Goal: Find specific page/section: Find specific page/section

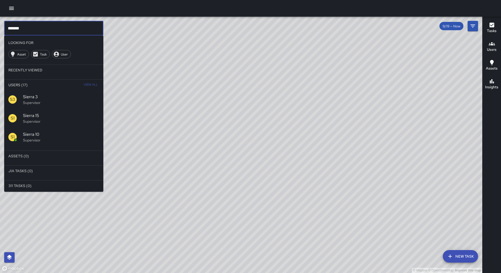
scroll to position [0, 0]
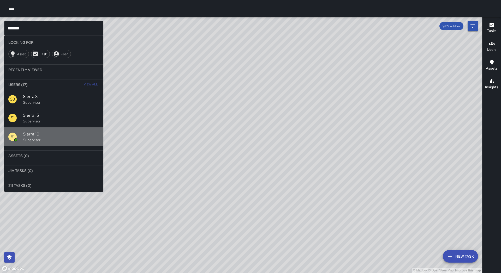
click at [39, 136] on span "Sierra 10" at bounding box center [61, 134] width 76 height 6
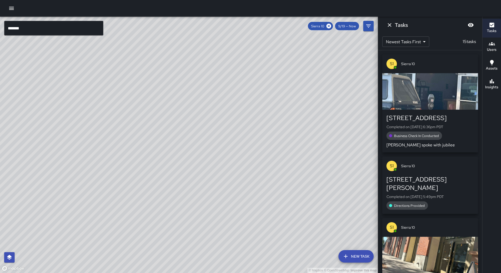
drag, startPoint x: 127, startPoint y: 161, endPoint x: 113, endPoint y: 159, distance: 14.2
click at [108, 170] on div "© Mapbox © OpenStreetMap Improve this map" at bounding box center [189, 145] width 378 height 257
drag, startPoint x: 201, startPoint y: 118, endPoint x: 137, endPoint y: 139, distance: 67.1
click at [137, 139] on div "© Mapbox © OpenStreetMap Improve this map" at bounding box center [189, 145] width 378 height 257
drag, startPoint x: 124, startPoint y: 148, endPoint x: 116, endPoint y: 165, distance: 19.1
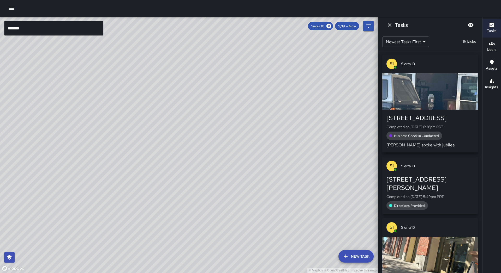
click at [116, 165] on div "© Mapbox © OpenStreetMap Improve this map" at bounding box center [189, 145] width 378 height 257
drag, startPoint x: 131, startPoint y: 120, endPoint x: 126, endPoint y: 135, distance: 15.7
click at [126, 135] on div "© Mapbox © OpenStreetMap Improve this map" at bounding box center [189, 145] width 378 height 257
drag, startPoint x: 116, startPoint y: 140, endPoint x: 127, endPoint y: 137, distance: 11.5
click at [125, 153] on div "© Mapbox © OpenStreetMap Improve this map" at bounding box center [189, 145] width 378 height 257
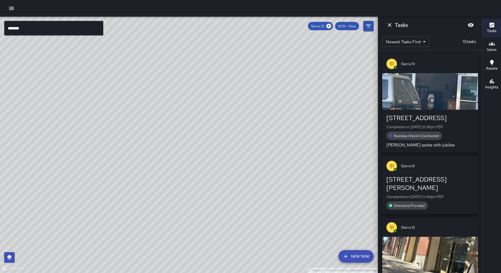
drag, startPoint x: 127, startPoint y: 133, endPoint x: 116, endPoint y: 158, distance: 27.7
click at [116, 158] on div "© Mapbox © OpenStreetMap Improve this map" at bounding box center [189, 145] width 378 height 257
drag, startPoint x: 93, startPoint y: 173, endPoint x: 103, endPoint y: 154, distance: 20.9
click at [103, 154] on div "© Mapbox © OpenStreetMap Improve this map" at bounding box center [189, 145] width 378 height 257
drag, startPoint x: 93, startPoint y: 191, endPoint x: 101, endPoint y: 151, distance: 41.2
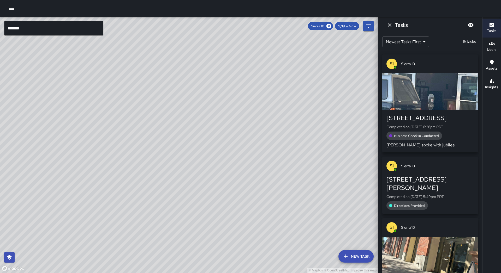
click at [101, 151] on div "© Mapbox © OpenStreetMap Improve this map" at bounding box center [189, 145] width 378 height 257
drag, startPoint x: 89, startPoint y: 213, endPoint x: 83, endPoint y: 227, distance: 15.1
click at [82, 227] on div "© Mapbox © OpenStreetMap Improve this map" at bounding box center [189, 145] width 378 height 257
click at [496, 87] on h6 "Insights" at bounding box center [491, 88] width 13 height 6
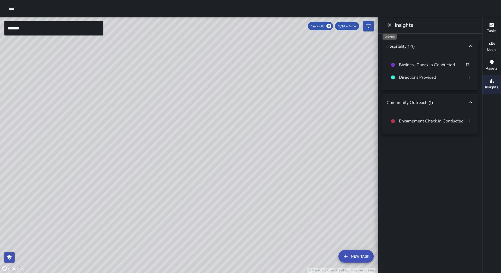
click at [391, 26] on icon "Dismiss" at bounding box center [389, 25] width 6 height 6
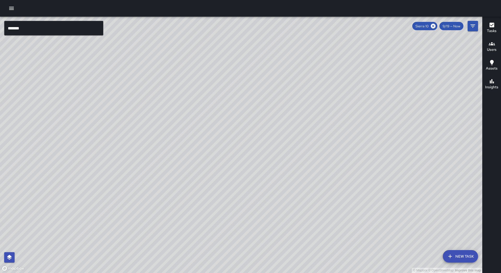
drag, startPoint x: 189, startPoint y: 157, endPoint x: 181, endPoint y: 145, distance: 13.7
click at [181, 145] on div "© Mapbox © OpenStreetMap Improve this map" at bounding box center [241, 145] width 482 height 257
drag, startPoint x: 290, startPoint y: 107, endPoint x: 297, endPoint y: 92, distance: 16.8
click at [297, 92] on div "© Mapbox © OpenStreetMap Improve this map" at bounding box center [241, 145] width 482 height 257
click at [432, 26] on icon at bounding box center [433, 26] width 5 height 5
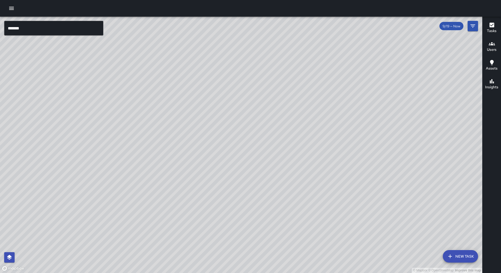
drag, startPoint x: 246, startPoint y: 160, endPoint x: 307, endPoint y: 96, distance: 88.4
click at [307, 96] on div "© Mapbox © OpenStreetMap Improve this map" at bounding box center [241, 145] width 482 height 257
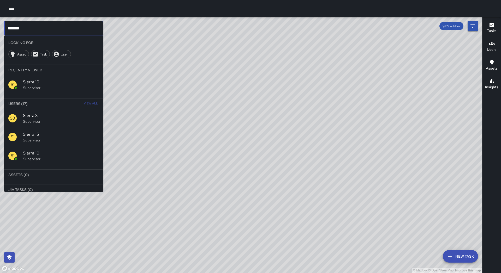
click at [76, 32] on input "******" at bounding box center [53, 28] width 99 height 15
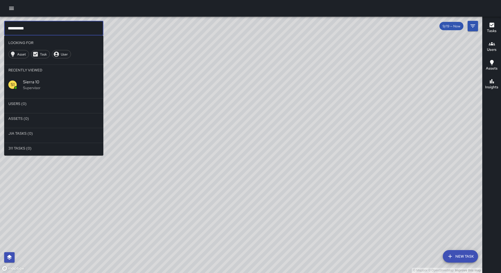
scroll to position [0, 0]
click at [36, 30] on input "*********" at bounding box center [53, 28] width 99 height 15
drag, startPoint x: 33, startPoint y: 29, endPoint x: 28, endPoint y: 29, distance: 4.5
click at [28, 29] on input "*********" at bounding box center [53, 28] width 99 height 15
click at [27, 29] on input "*********" at bounding box center [53, 28] width 99 height 15
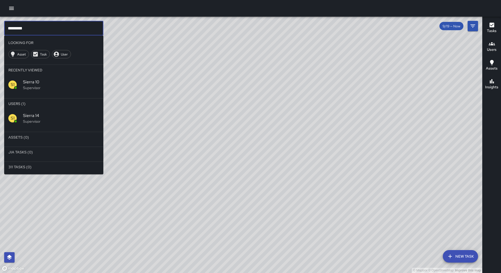
type input "*********"
click at [62, 113] on div "S1 Sierra 14 Supervisor" at bounding box center [53, 118] width 99 height 19
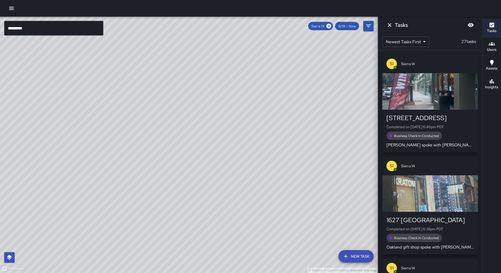
drag, startPoint x: 125, startPoint y: 156, endPoint x: 130, endPoint y: 149, distance: 8.5
click at [130, 149] on div "© Mapbox © OpenStreetMap Improve this map" at bounding box center [189, 145] width 378 height 257
drag, startPoint x: 125, startPoint y: 153, endPoint x: 132, endPoint y: 141, distance: 13.3
click at [132, 141] on div "© Mapbox © OpenStreetMap Improve this map" at bounding box center [189, 145] width 378 height 257
drag, startPoint x: 122, startPoint y: 161, endPoint x: 129, endPoint y: 126, distance: 35.7
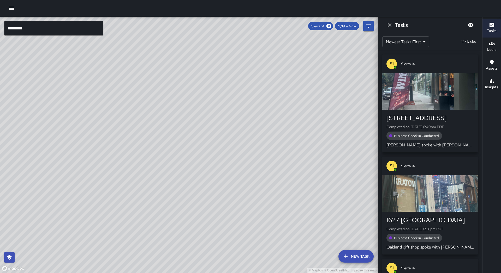
click at [129, 126] on div "© Mapbox © OpenStreetMap Improve this map" at bounding box center [189, 145] width 378 height 257
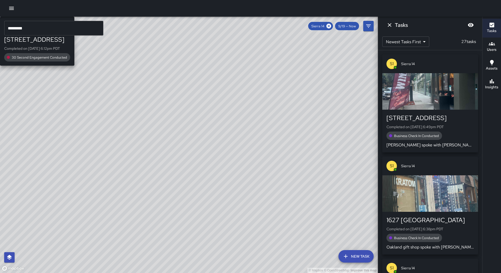
click at [115, 218] on div "© Mapbox © OpenStreetMap Improve this map S1 Sierra [GEOGRAPHIC_DATA][STREET_AD…" at bounding box center [189, 145] width 378 height 257
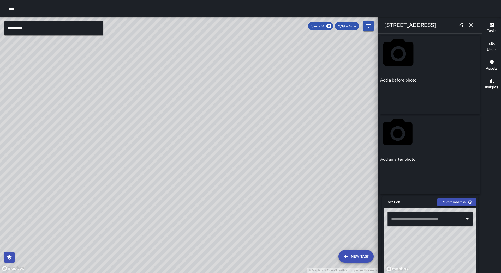
type input "**********"
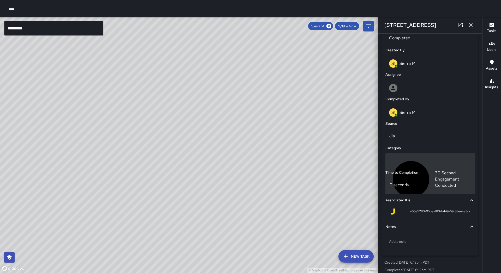
scroll to position [259, 0]
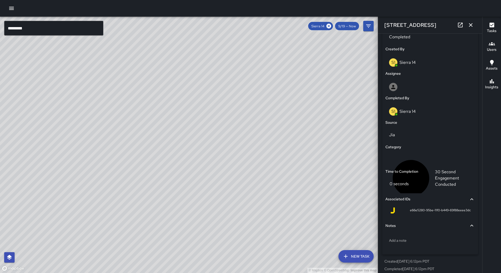
click at [470, 22] on icon "button" at bounding box center [470, 25] width 6 height 6
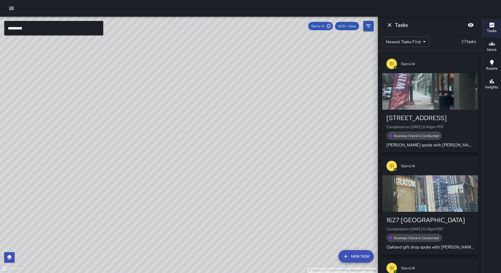
click at [328, 26] on icon at bounding box center [328, 26] width 5 height 5
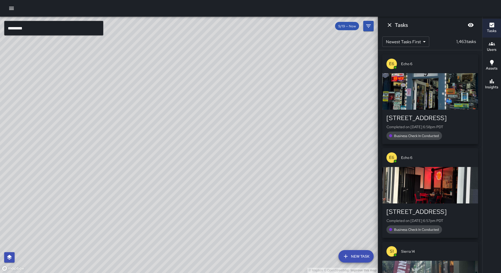
drag, startPoint x: 224, startPoint y: 67, endPoint x: 248, endPoint y: 147, distance: 83.0
click at [250, 147] on div "© Mapbox © OpenStreetMap Improve this map" at bounding box center [189, 145] width 378 height 257
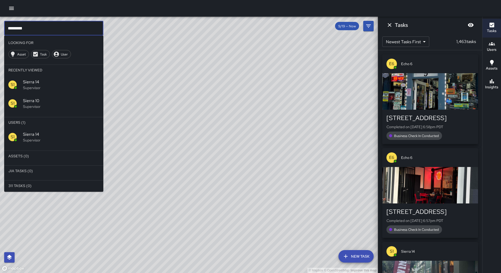
drag, startPoint x: 88, startPoint y: 25, endPoint x: 35, endPoint y: 23, distance: 53.5
click at [37, 26] on input "*********" at bounding box center [53, 28] width 99 height 15
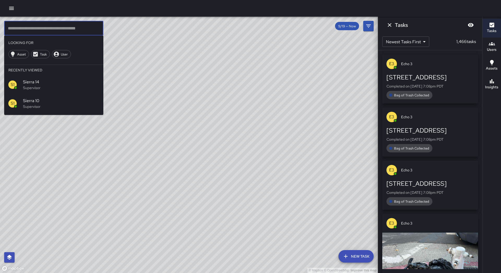
click at [75, 29] on input "text" at bounding box center [53, 28] width 99 height 15
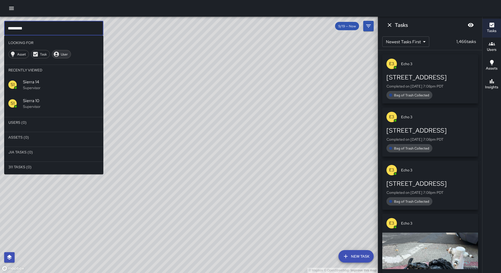
click at [64, 54] on span "User" at bounding box center [64, 54] width 13 height 4
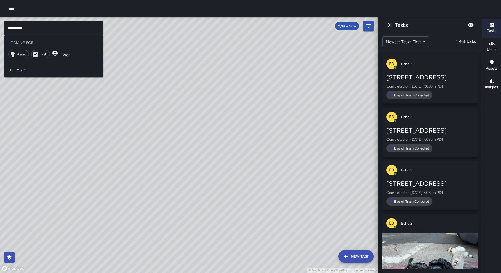
click at [65, 54] on span "User" at bounding box center [65, 54] width 15 height 5
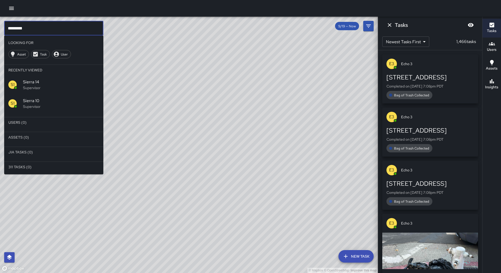
click at [33, 31] on input "********" at bounding box center [53, 28] width 99 height 15
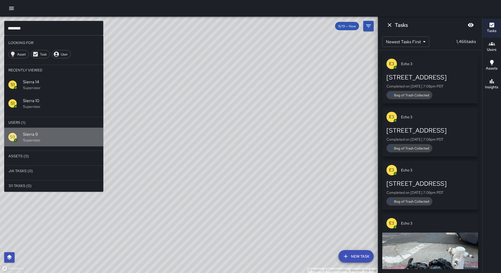
click at [46, 135] on span "Sierra 9" at bounding box center [61, 134] width 76 height 6
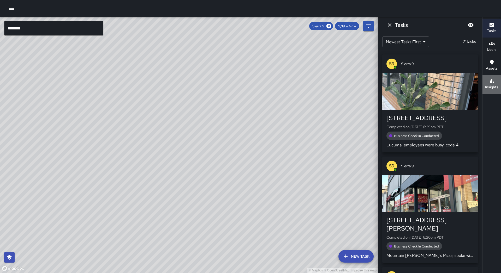
click at [491, 93] on button "Insights" at bounding box center [491, 84] width 19 height 19
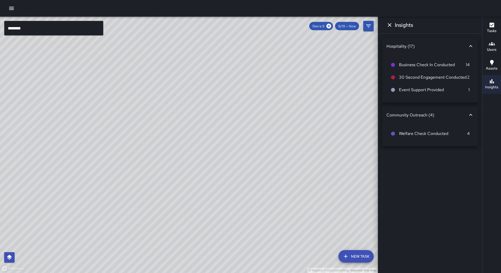
click at [50, 28] on input "********" at bounding box center [53, 28] width 99 height 15
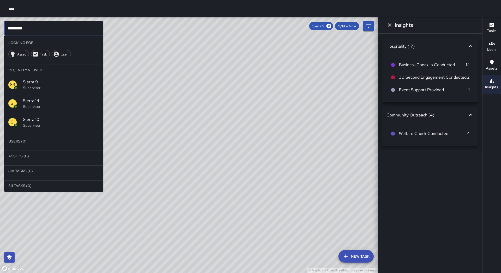
click at [49, 121] on span "Sierra 10" at bounding box center [61, 120] width 76 height 6
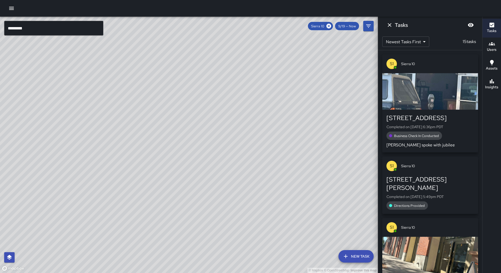
drag, startPoint x: 168, startPoint y: 122, endPoint x: 123, endPoint y: 244, distance: 129.7
click at [123, 244] on div "© Mapbox © OpenStreetMap Improve this map" at bounding box center [189, 145] width 378 height 257
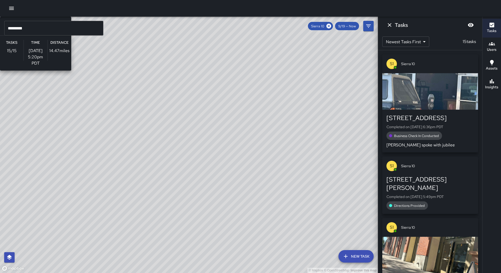
drag, startPoint x: 184, startPoint y: 148, endPoint x: 173, endPoint y: 212, distance: 65.0
click at [155, 215] on div "© Mapbox © OpenStreetMap Improve this map S1 Sierra 10 Supervisor Tasks 15 / 15…" at bounding box center [189, 145] width 378 height 257
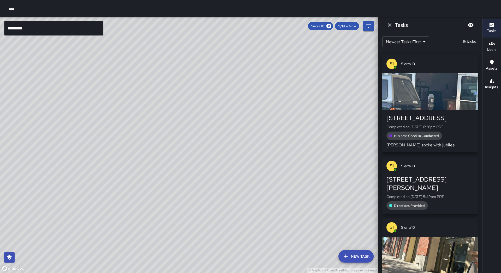
drag, startPoint x: 251, startPoint y: 208, endPoint x: 228, endPoint y: 182, distance: 34.4
click at [228, 182] on div "© Mapbox © OpenStreetMap Improve this map" at bounding box center [189, 145] width 378 height 257
click at [492, 82] on icon "button" at bounding box center [492, 81] width 6 height 6
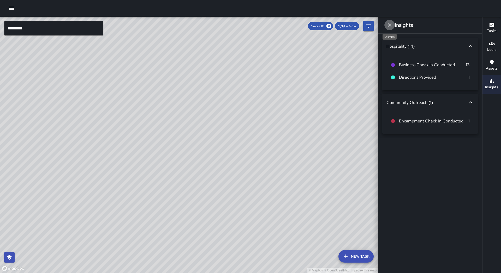
click at [390, 28] on icon "Dismiss" at bounding box center [389, 25] width 6 height 6
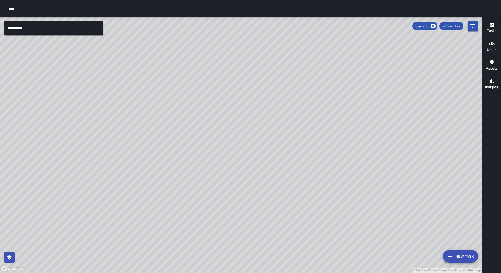
click at [56, 30] on input "*********" at bounding box center [53, 28] width 99 height 15
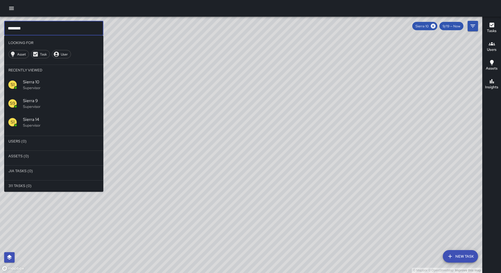
scroll to position [2, 0]
click at [51, 125] on p "Supervisor" at bounding box center [61, 124] width 76 height 5
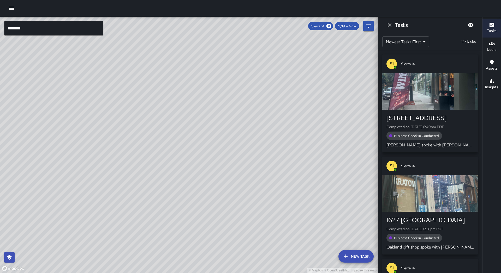
drag, startPoint x: 113, startPoint y: 203, endPoint x: 176, endPoint y: 109, distance: 113.5
click at [176, 109] on div "© Mapbox © OpenStreetMap Improve this map" at bounding box center [189, 145] width 378 height 257
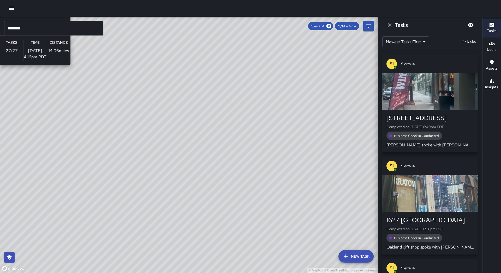
drag, startPoint x: 172, startPoint y: 152, endPoint x: 155, endPoint y: 157, distance: 17.2
click at [155, 157] on div "© Mapbox © OpenStreetMap Improve this map S1 Sierra 14 Supervisor Tasks 27 / 27…" at bounding box center [189, 145] width 378 height 257
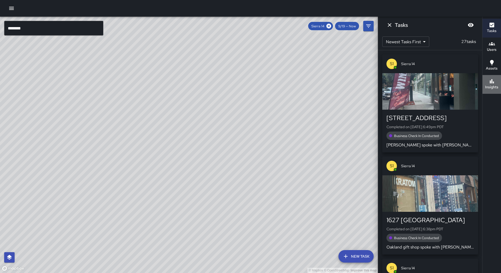
click at [489, 84] on icon "button" at bounding box center [492, 81] width 6 height 6
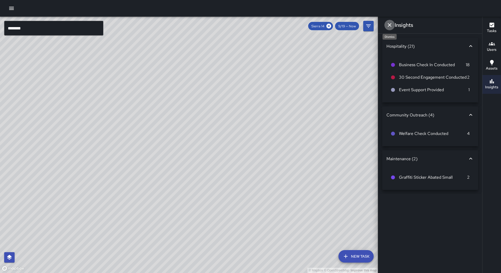
drag, startPoint x: 392, startPoint y: 25, endPoint x: 378, endPoint y: 28, distance: 14.8
click at [392, 25] on icon "Dismiss" at bounding box center [389, 25] width 6 height 6
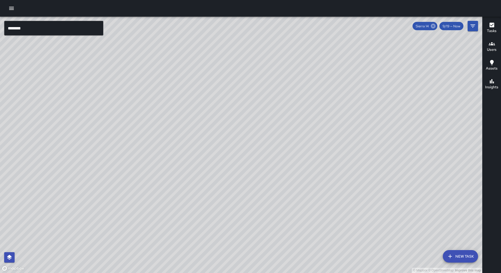
click at [434, 25] on icon at bounding box center [433, 26] width 5 height 5
drag, startPoint x: 319, startPoint y: 98, endPoint x: 315, endPoint y: 105, distance: 8.1
click at [315, 105] on div "© Mapbox © OpenStreetMap Improve this map" at bounding box center [241, 145] width 482 height 257
drag, startPoint x: 189, startPoint y: 79, endPoint x: 144, endPoint y: 79, distance: 44.3
click at [176, 91] on div "© Mapbox © OpenStreetMap Improve this map" at bounding box center [241, 145] width 482 height 257
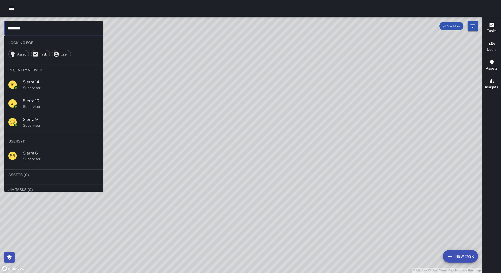
click at [41, 33] on input "********" at bounding box center [53, 28] width 99 height 15
click at [43, 109] on div "S1 Sierra 10 Supervisor" at bounding box center [53, 103] width 99 height 19
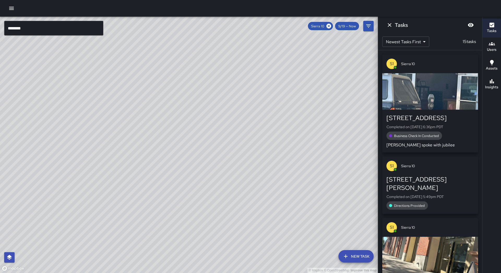
drag, startPoint x: 188, startPoint y: 81, endPoint x: 99, endPoint y: 178, distance: 131.8
click at [99, 178] on div "© Mapbox © OpenStreetMap Improve this map" at bounding box center [189, 145] width 378 height 257
drag, startPoint x: 159, startPoint y: 114, endPoint x: 148, endPoint y: 150, distance: 37.1
click at [148, 150] on div "© Mapbox © OpenStreetMap Improve this map" at bounding box center [189, 145] width 378 height 257
drag, startPoint x: 171, startPoint y: 107, endPoint x: 169, endPoint y: 120, distance: 13.1
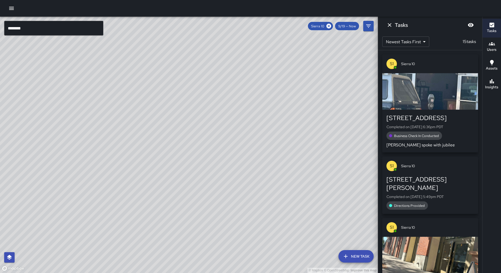
click at [169, 120] on div "© Mapbox © OpenStreetMap Improve this map" at bounding box center [189, 145] width 378 height 257
drag, startPoint x: 145, startPoint y: 148, endPoint x: 189, endPoint y: 106, distance: 60.9
click at [189, 106] on div "© Mapbox © OpenStreetMap Improve this map" at bounding box center [189, 145] width 378 height 257
drag, startPoint x: 198, startPoint y: 116, endPoint x: 162, endPoint y: 127, distance: 38.2
click at [178, 134] on div "© Mapbox © OpenStreetMap Improve this map" at bounding box center [189, 145] width 378 height 257
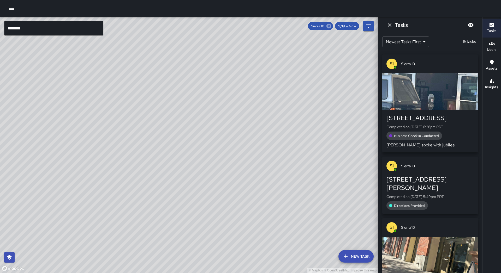
click at [329, 26] on icon at bounding box center [329, 26] width 6 height 6
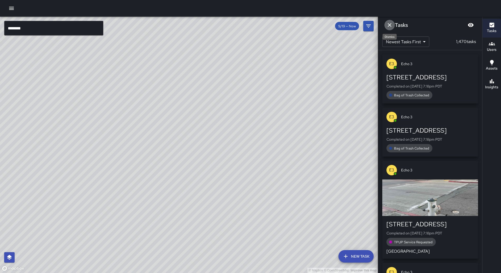
click at [390, 23] on icon "Dismiss" at bounding box center [389, 25] width 6 height 6
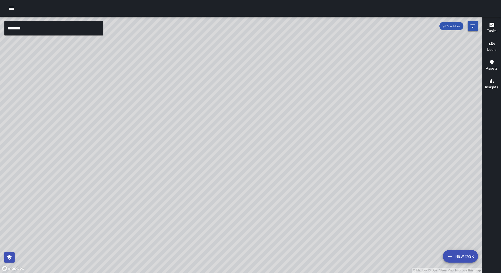
drag, startPoint x: 309, startPoint y: 99, endPoint x: 294, endPoint y: 100, distance: 14.4
click at [294, 100] on div "© Mapbox © OpenStreetMap Improve this map" at bounding box center [241, 145] width 482 height 257
drag, startPoint x: 254, startPoint y: 156, endPoint x: 263, endPoint y: 97, distance: 59.4
click at [263, 97] on div "© Mapbox © OpenStreetMap Improve this map" at bounding box center [241, 145] width 482 height 257
drag, startPoint x: 260, startPoint y: 93, endPoint x: 190, endPoint y: 86, distance: 71.0
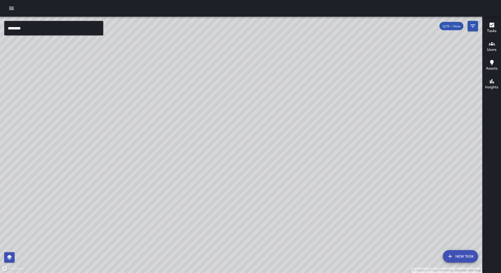
click at [199, 86] on div "© Mapbox © OpenStreetMap Improve this map" at bounding box center [241, 145] width 482 height 257
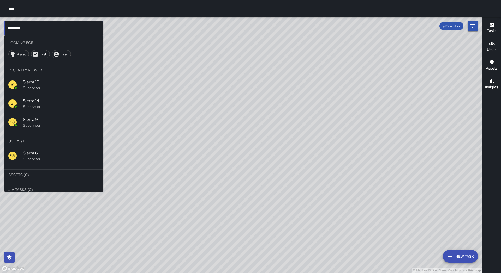
click at [88, 31] on input "********" at bounding box center [53, 28] width 99 height 15
click at [70, 156] on span "Sierra 13" at bounding box center [61, 153] width 76 height 6
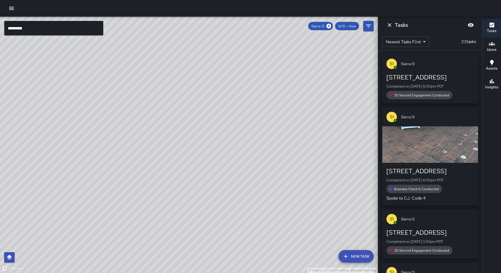
drag, startPoint x: 170, startPoint y: 153, endPoint x: 198, endPoint y: 123, distance: 41.2
click at [198, 123] on div "© Mapbox © OpenStreetMap Improve this map" at bounding box center [189, 145] width 378 height 257
drag, startPoint x: 113, startPoint y: 153, endPoint x: 145, endPoint y: 126, distance: 40.9
click at [145, 126] on div "© Mapbox © OpenStreetMap Improve this map" at bounding box center [189, 145] width 378 height 257
click at [486, 84] on div "Insights" at bounding box center [491, 84] width 13 height 12
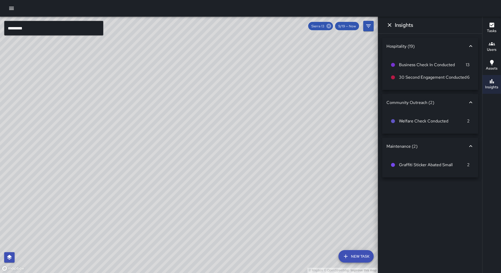
click at [330, 26] on icon at bounding box center [328, 26] width 5 height 5
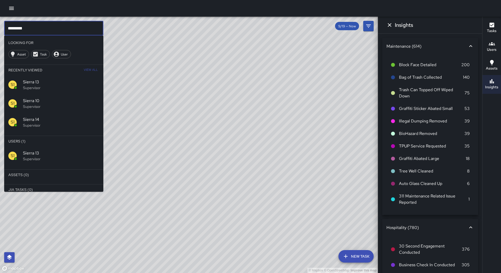
click at [59, 29] on input "*********" at bounding box center [53, 28] width 99 height 15
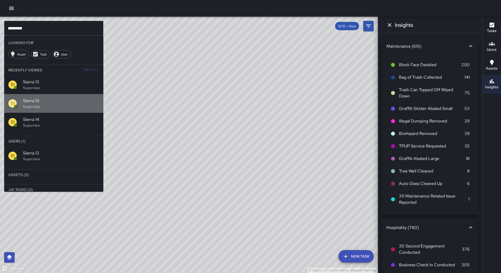
drag, startPoint x: 49, startPoint y: 98, endPoint x: 54, endPoint y: 92, distance: 7.8
click at [49, 98] on div "S1 Sierra 10 Supervisor" at bounding box center [53, 103] width 99 height 19
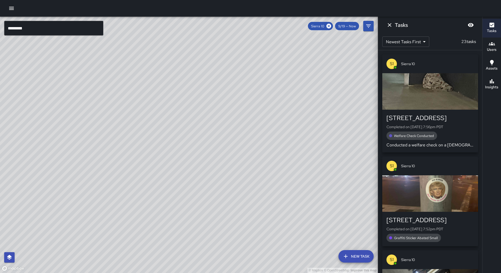
drag, startPoint x: 155, startPoint y: 61, endPoint x: 110, endPoint y: 103, distance: 61.3
click at [93, 161] on div "© Mapbox © OpenStreetMap Improve this map" at bounding box center [189, 145] width 378 height 257
drag, startPoint x: 111, startPoint y: 102, endPoint x: 115, endPoint y: 120, distance: 18.6
click at [115, 120] on div "© Mapbox © OpenStreetMap Improve this map" at bounding box center [189, 145] width 378 height 257
click at [330, 27] on icon at bounding box center [328, 26] width 5 height 5
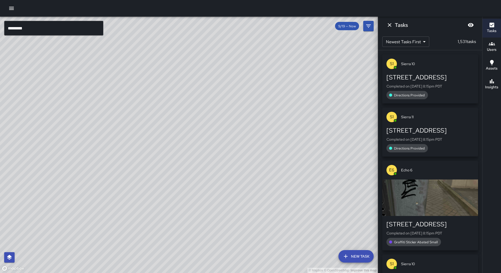
click at [61, 29] on input "*********" at bounding box center [53, 28] width 99 height 15
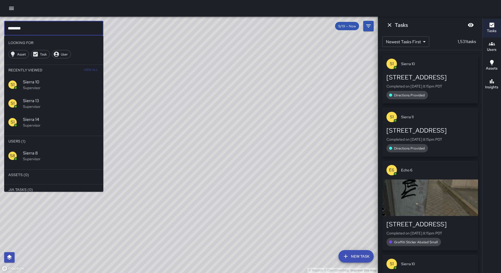
click at [33, 150] on div "S8 Sierra 8 Supervisor" at bounding box center [53, 156] width 99 height 19
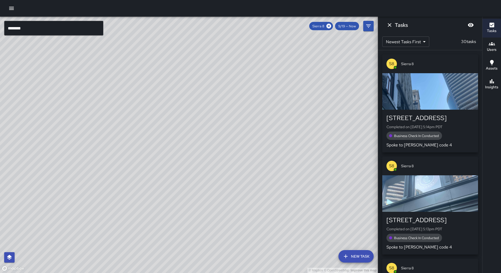
drag, startPoint x: 87, startPoint y: 116, endPoint x: 131, endPoint y: -2, distance: 126.3
click at [131, 0] on html "© Mapbox © OpenStreetMap Improve this map ******** ​ New Task Sierra 8 9/19 — N…" at bounding box center [250, 136] width 501 height 273
drag, startPoint x: 108, startPoint y: 126, endPoint x: 154, endPoint y: 97, distance: 54.4
click at [154, 97] on div "© Mapbox © OpenStreetMap Improve this map" at bounding box center [189, 145] width 378 height 257
click at [330, 25] on icon at bounding box center [329, 26] width 6 height 6
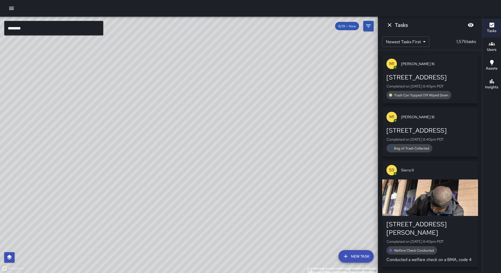
click at [100, 27] on input "********" at bounding box center [53, 28] width 99 height 15
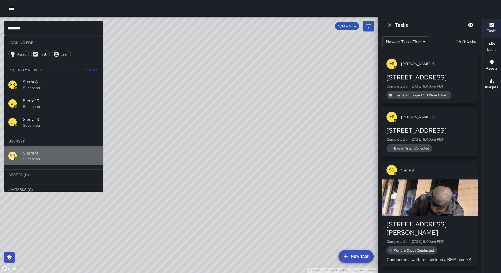
click at [87, 152] on span "Sierra 9" at bounding box center [61, 153] width 76 height 6
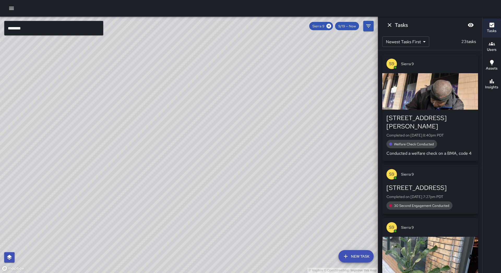
drag, startPoint x: 152, startPoint y: 163, endPoint x: 93, endPoint y: 210, distance: 74.8
click at [85, 219] on div "© Mapbox © OpenStreetMap Improve this map" at bounding box center [189, 145] width 378 height 257
click at [328, 26] on icon at bounding box center [328, 26] width 5 height 5
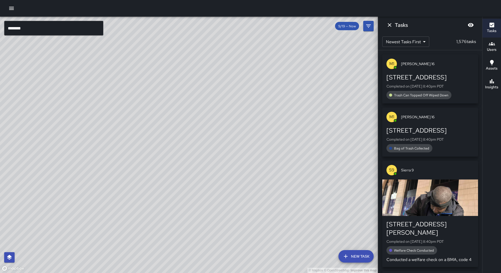
click at [45, 31] on input "********" at bounding box center [53, 28] width 99 height 15
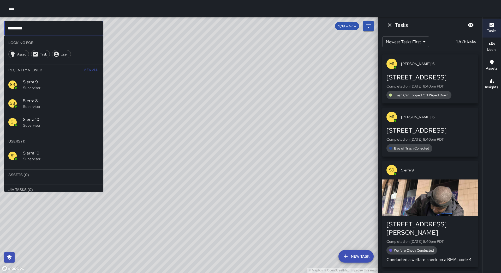
click at [49, 153] on span "Sierra 10" at bounding box center [61, 153] width 76 height 6
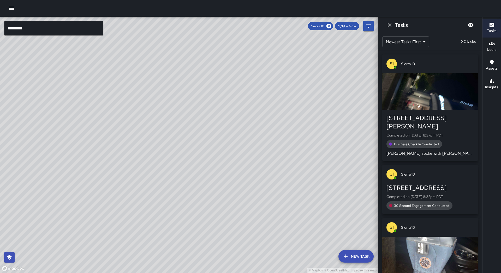
drag, startPoint x: 202, startPoint y: 144, endPoint x: 127, endPoint y: 242, distance: 123.0
click at [127, 242] on div "© Mapbox © OpenStreetMap Improve this map" at bounding box center [189, 145] width 378 height 257
drag, startPoint x: 188, startPoint y: 164, endPoint x: 169, endPoint y: 205, distance: 44.7
click at [169, 205] on div "© Mapbox © OpenStreetMap Improve this map" at bounding box center [189, 145] width 378 height 257
click at [329, 24] on icon at bounding box center [328, 26] width 5 height 5
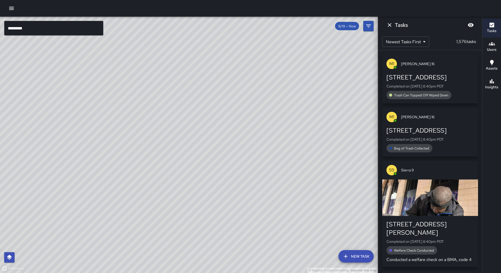
click at [40, 27] on input "*********" at bounding box center [53, 28] width 99 height 15
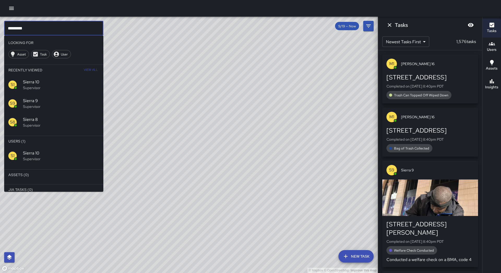
click at [40, 27] on input "*********" at bounding box center [53, 28] width 99 height 15
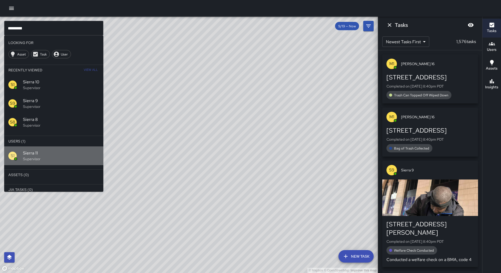
click at [48, 158] on p "Supervisor" at bounding box center [61, 159] width 76 height 5
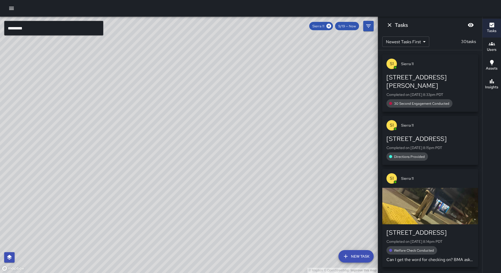
drag, startPoint x: 46, startPoint y: 158, endPoint x: 56, endPoint y: 142, distance: 18.7
click at [56, 142] on div "© Mapbox © OpenStreetMap Improve this map" at bounding box center [189, 145] width 378 height 257
click at [328, 25] on icon at bounding box center [329, 26] width 6 height 6
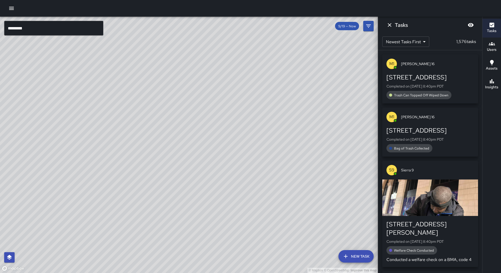
click at [37, 28] on input "*********" at bounding box center [53, 28] width 99 height 15
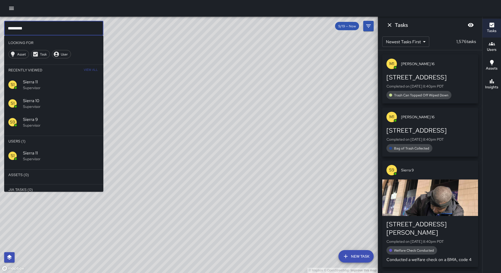
click at [37, 28] on input "*********" at bounding box center [53, 28] width 99 height 15
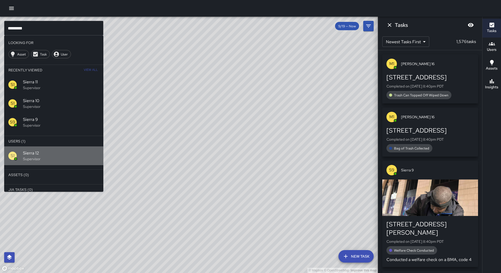
click at [46, 160] on p "Supervisor" at bounding box center [61, 159] width 76 height 5
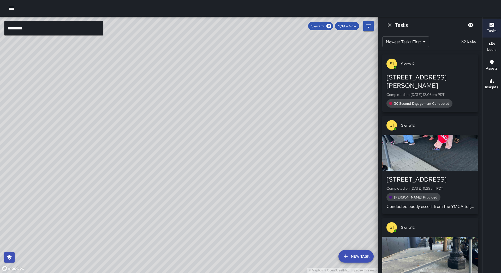
drag, startPoint x: 118, startPoint y: 131, endPoint x: 139, endPoint y: 105, distance: 33.6
click at [139, 105] on div "© Mapbox © OpenStreetMap Improve this map" at bounding box center [189, 145] width 378 height 257
click at [29, 31] on input "*********" at bounding box center [53, 28] width 99 height 15
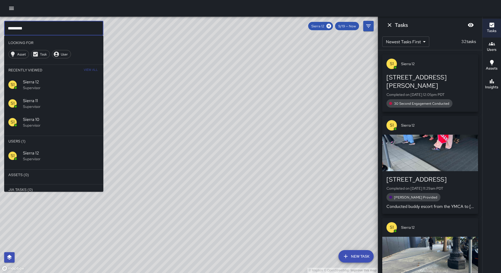
click at [29, 31] on input "*********" at bounding box center [53, 28] width 99 height 15
type input "*********"
click at [328, 25] on icon at bounding box center [328, 26] width 5 height 5
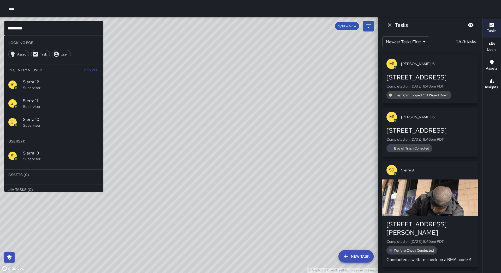
click at [59, 158] on p "Supervisor" at bounding box center [61, 159] width 76 height 5
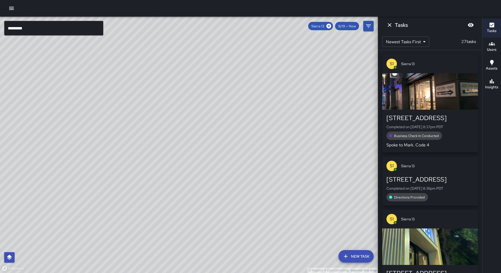
drag, startPoint x: 121, startPoint y: 150, endPoint x: 199, endPoint y: 74, distance: 109.4
click at [199, 74] on div "© Mapbox © OpenStreetMap Improve this map" at bounding box center [189, 145] width 378 height 257
drag, startPoint x: 146, startPoint y: 161, endPoint x: 185, endPoint y: 122, distance: 55.3
click at [185, 122] on div "© Mapbox © OpenStreetMap Improve this map" at bounding box center [189, 145] width 378 height 257
click at [329, 26] on icon at bounding box center [329, 26] width 6 height 6
